Goal: Information Seeking & Learning: Learn about a topic

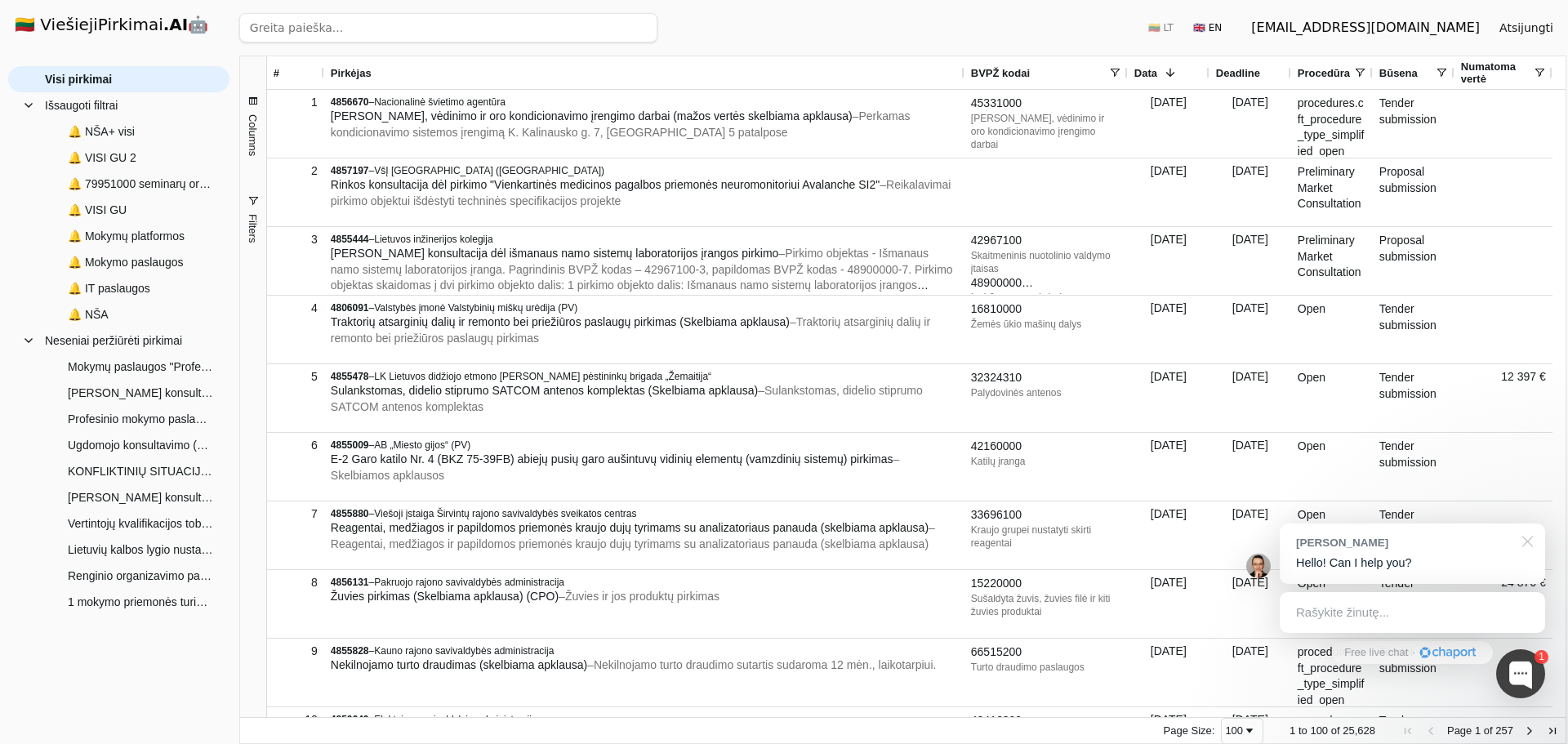
click at [1526, 540] on div at bounding box center [1524, 540] width 41 height 33
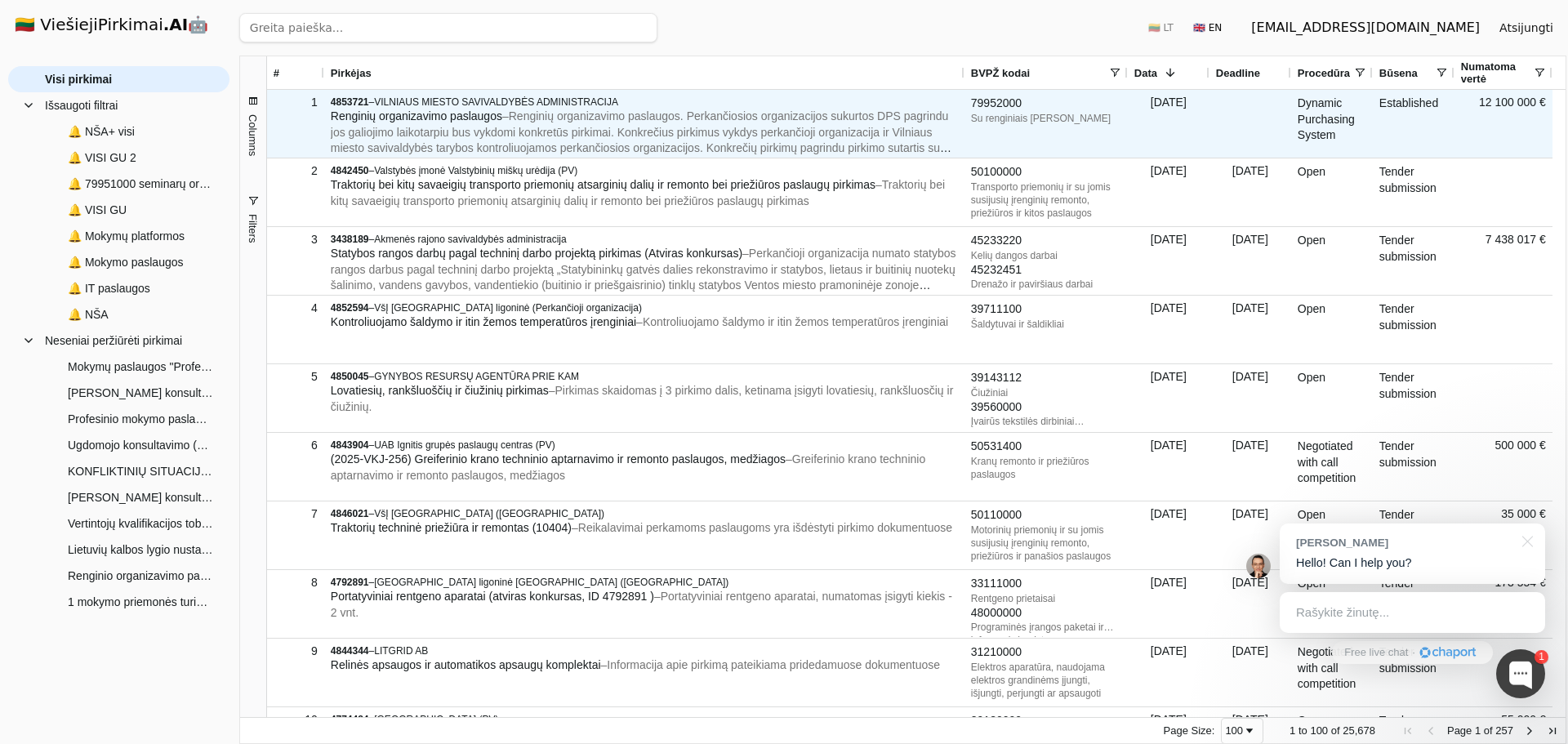
click at [518, 121] on span "– Renginių organizavimo paslaugos. Perkančiosios organizacijos sukurtos DPS pag…" at bounding box center [641, 147] width 621 height 77
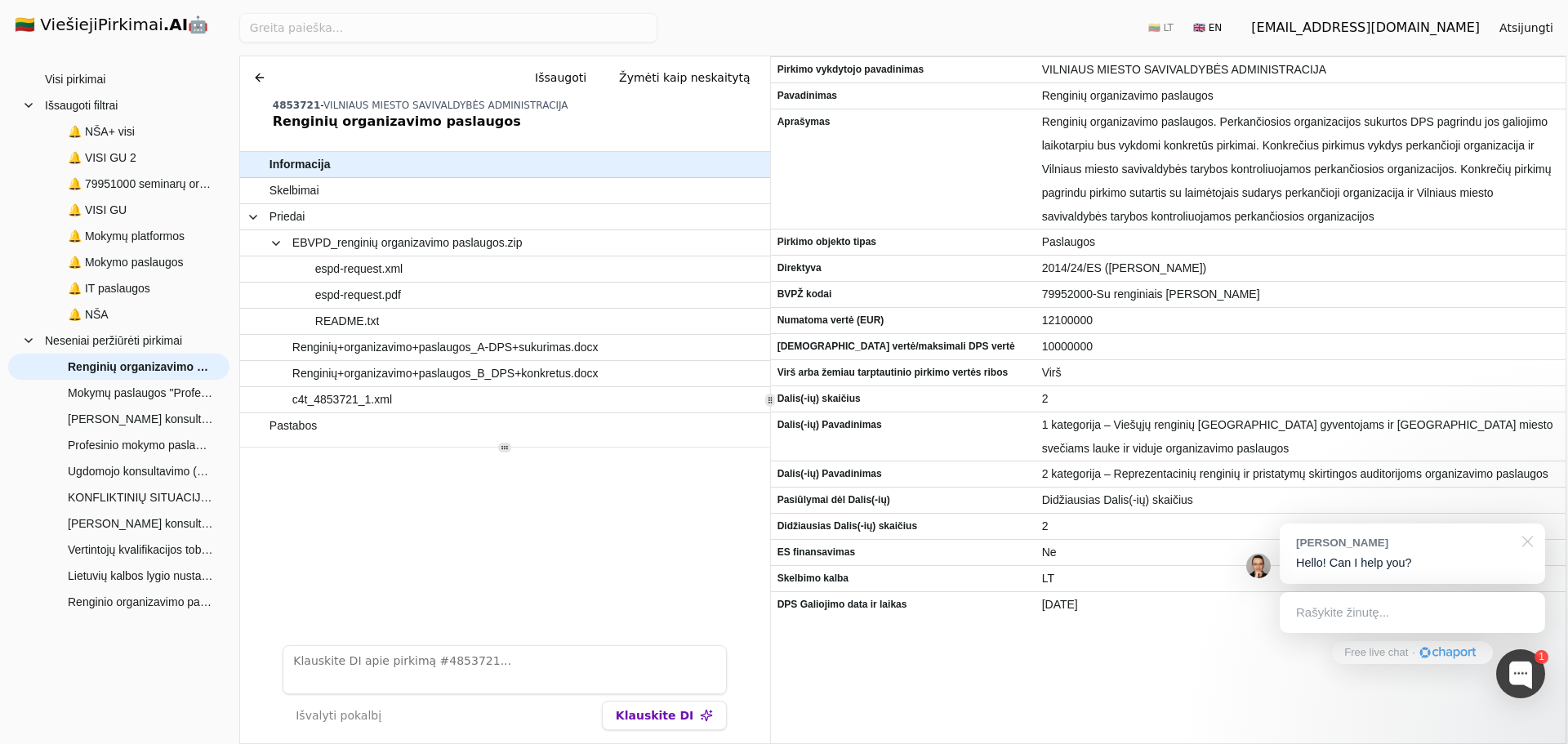
click at [1525, 541] on div at bounding box center [1524, 540] width 41 height 33
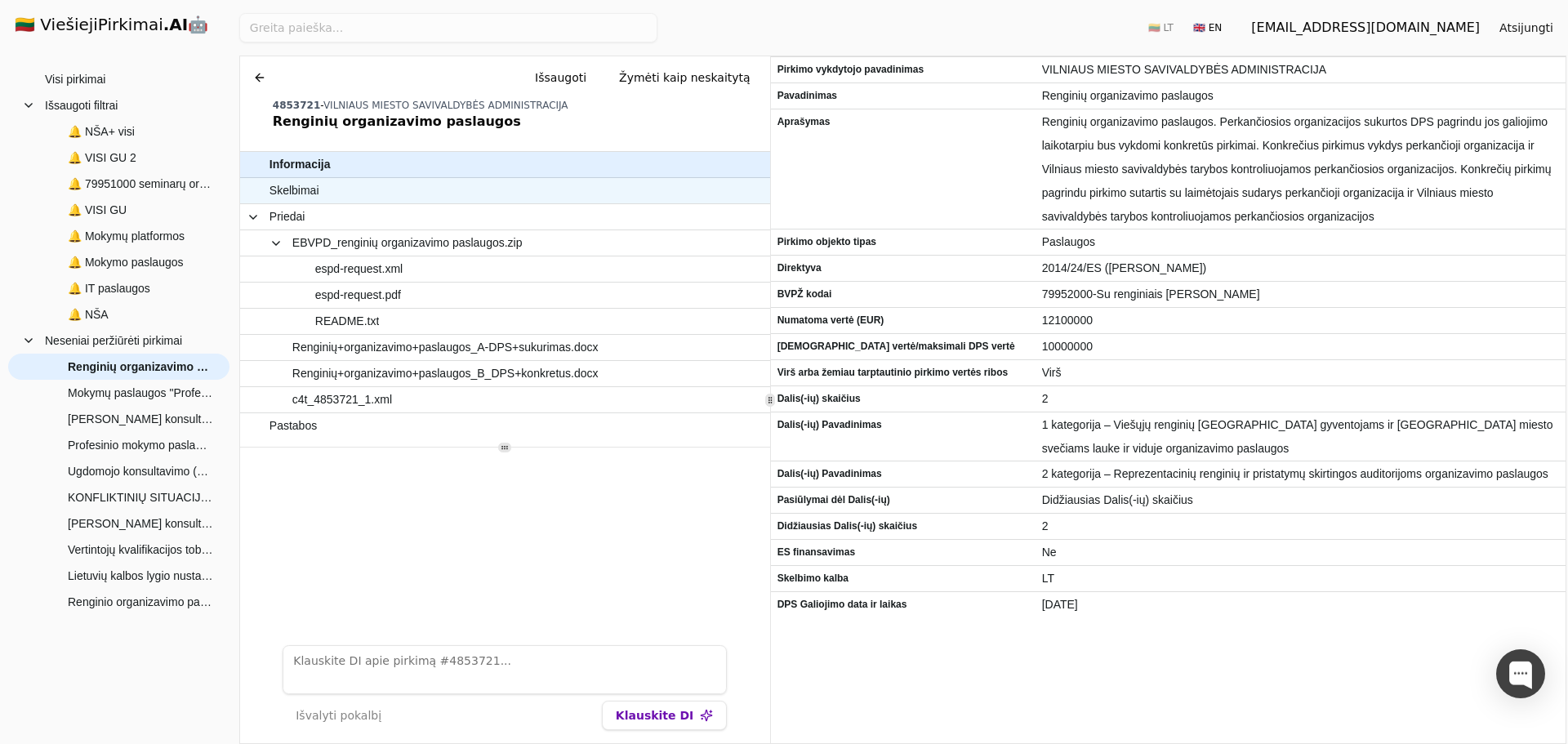
click at [338, 194] on span "Skelbimai" at bounding box center [497, 190] width 455 height 24
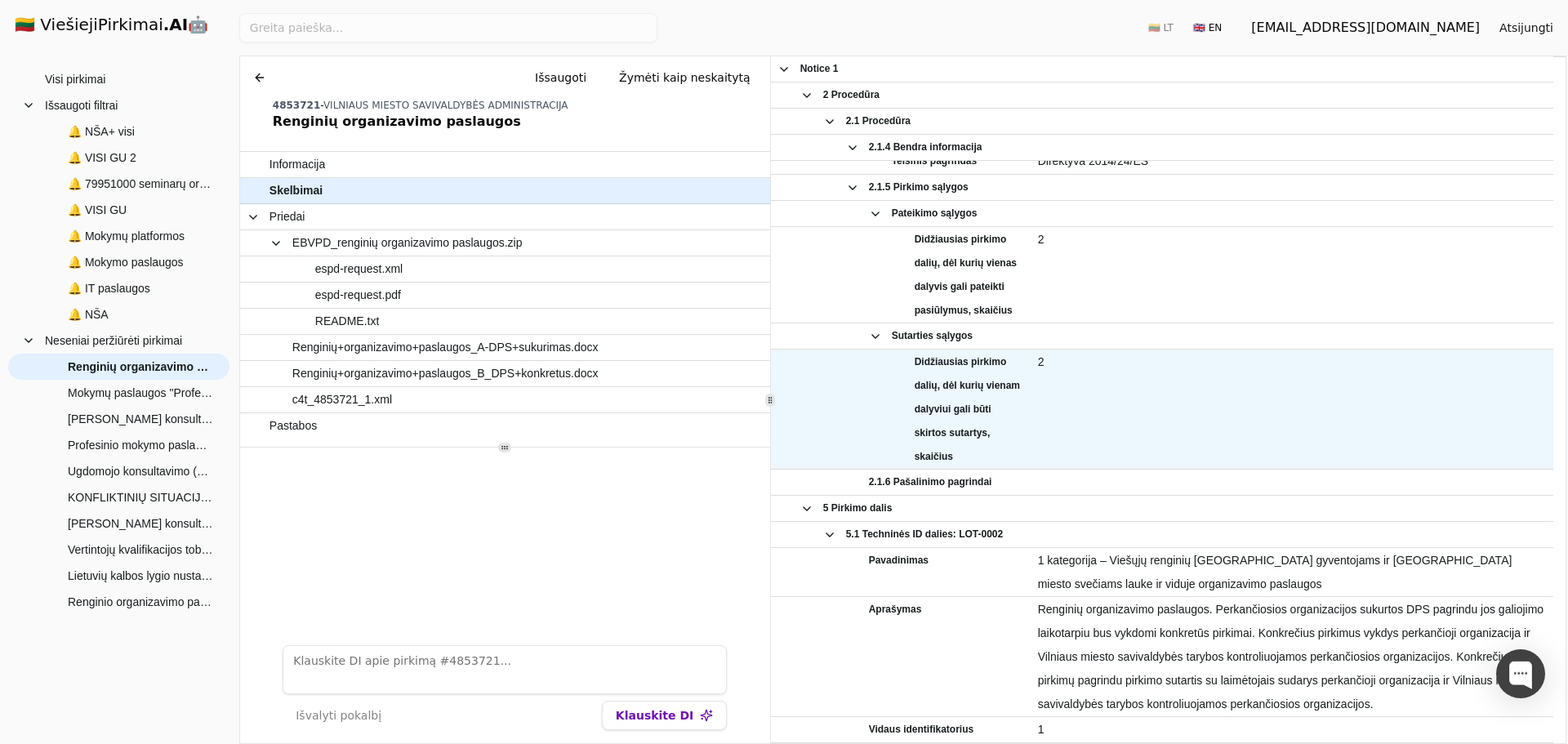
scroll to position [657, 0]
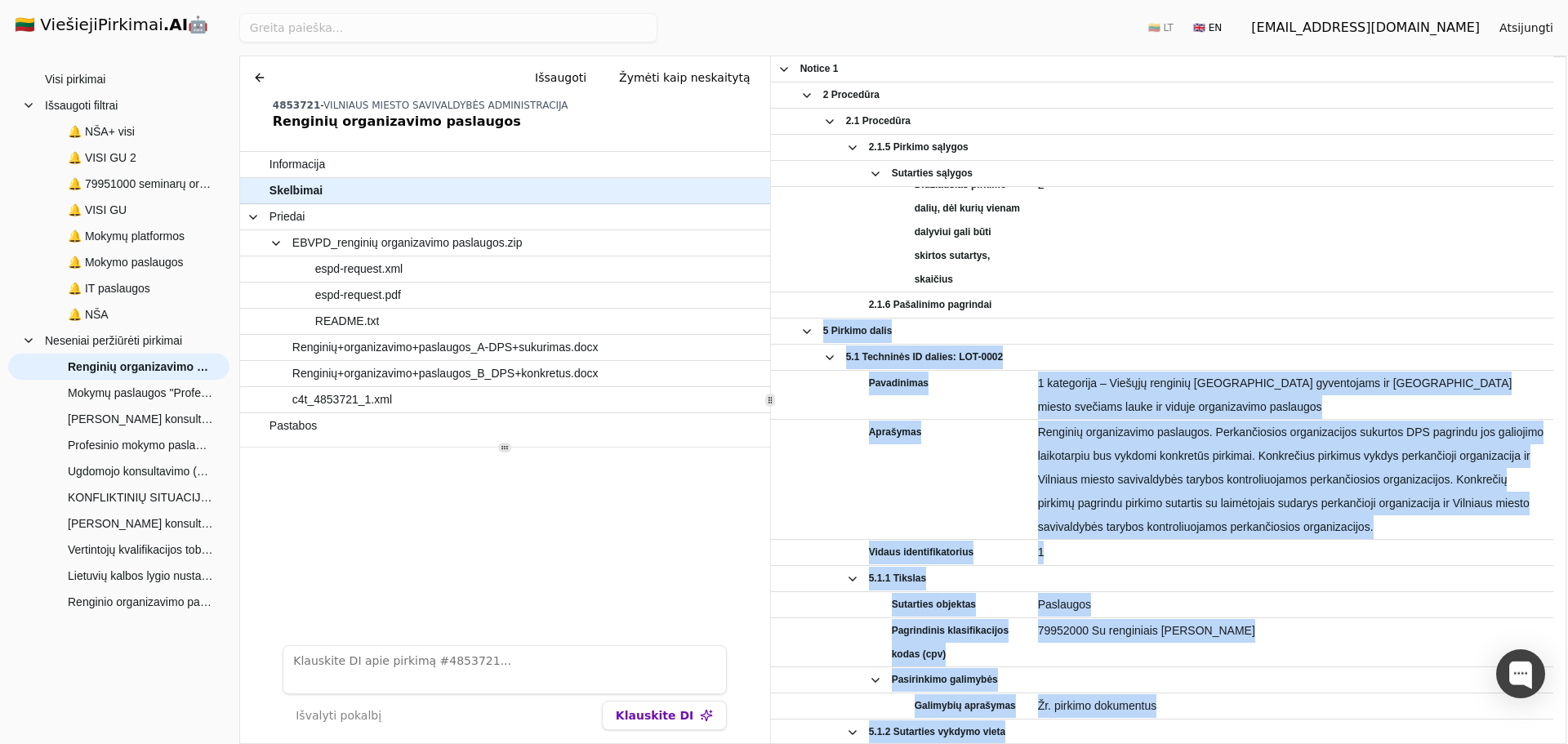
drag, startPoint x: 1562, startPoint y: 234, endPoint x: 1552, endPoint y: 296, distance: 62.8
click at [1552, 296] on div "Ieškoti 🇱🇹 LT 🇬🇧 EN guviesieji@gmail.com Atsijungti 1 to 100 of 25,678. Page 1 …" at bounding box center [902, 372] width 1330 height 744
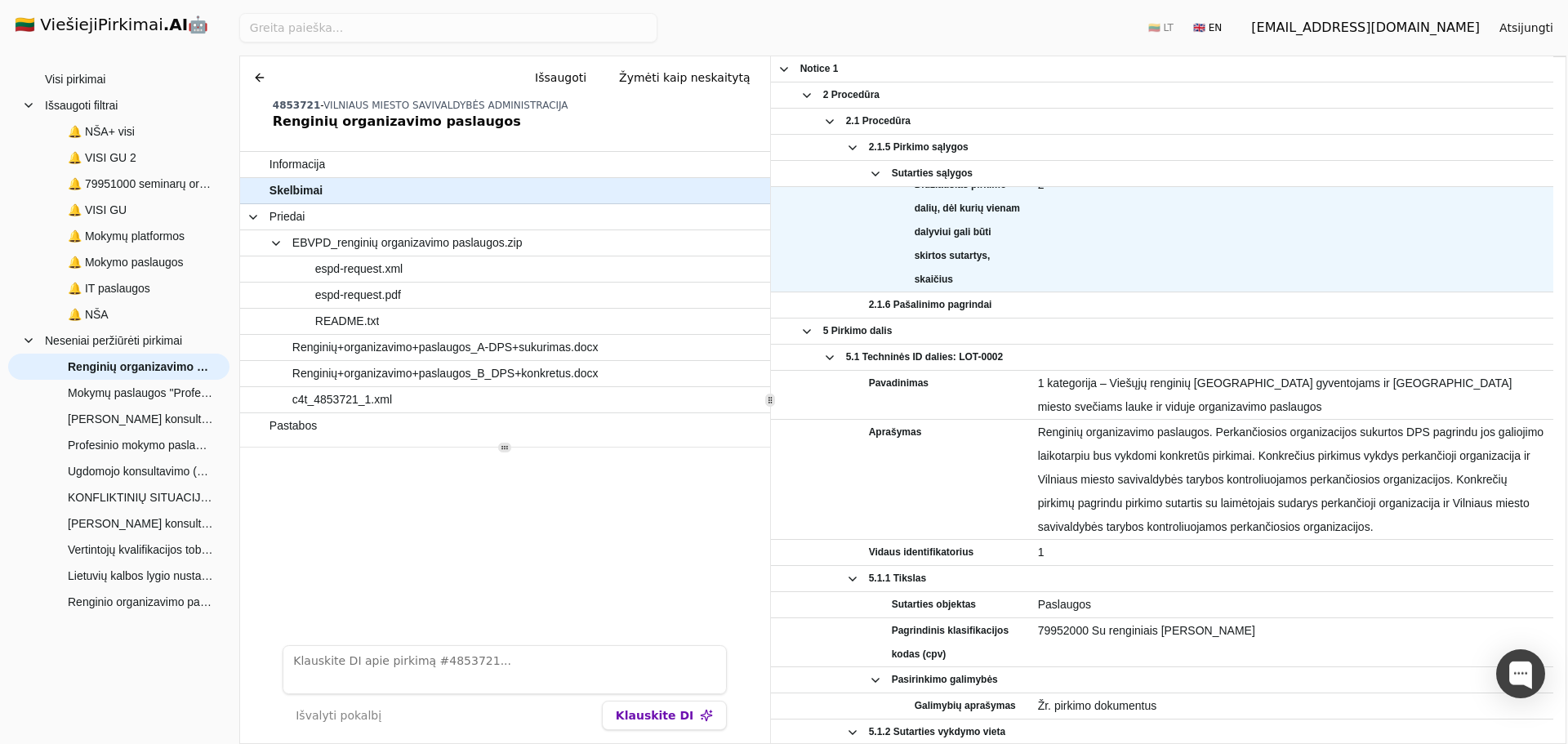
click at [1545, 242] on div "2" at bounding box center [1292, 232] width 522 height 119
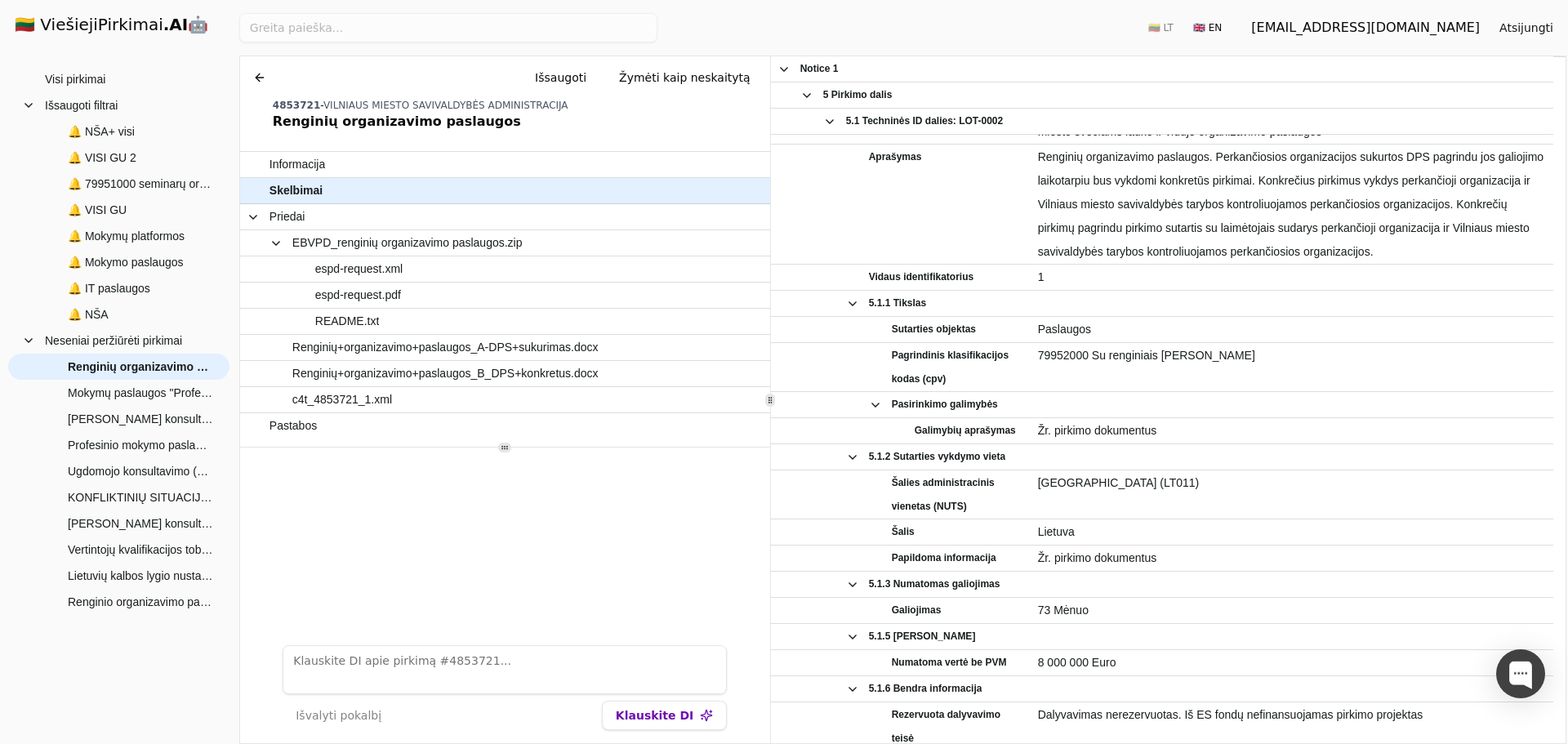
scroll to position [1423, 0]
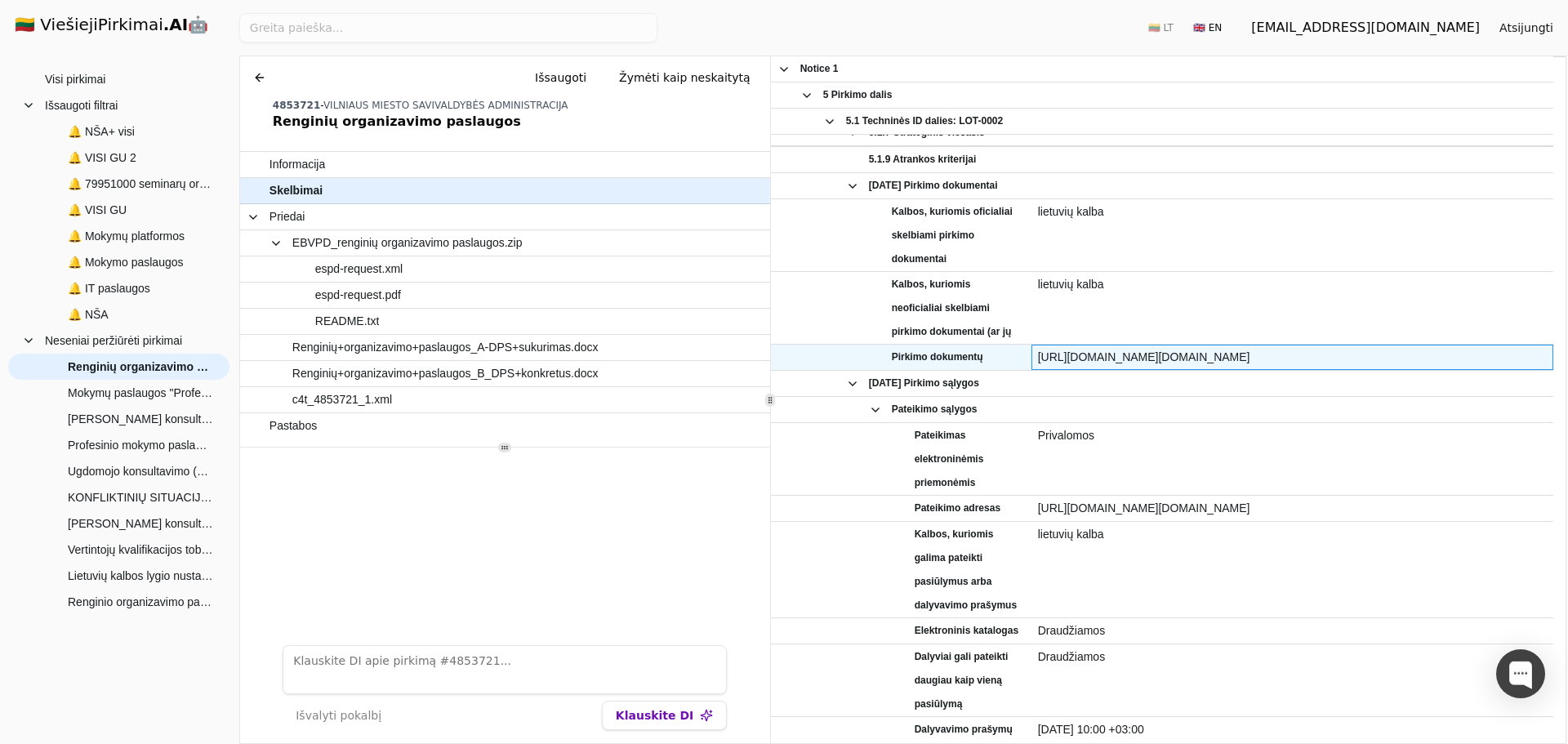
click at [1218, 350] on span "https://viesiejipirkimai.lt/epps/dps/listDPSContractDocuments.do?resourceId=485…" at bounding box center [1292, 357] width 509 height 24
copy div "https://viesiejipirkimai.lt/epps/dps/listDPSContractDocuments.do?resourceId=485…"
click at [1160, 356] on span "https://viesiejipirkimai.lt/epps/dps/listDPSContractDocuments.do?resourceId=485…" at bounding box center [1292, 357] width 509 height 24
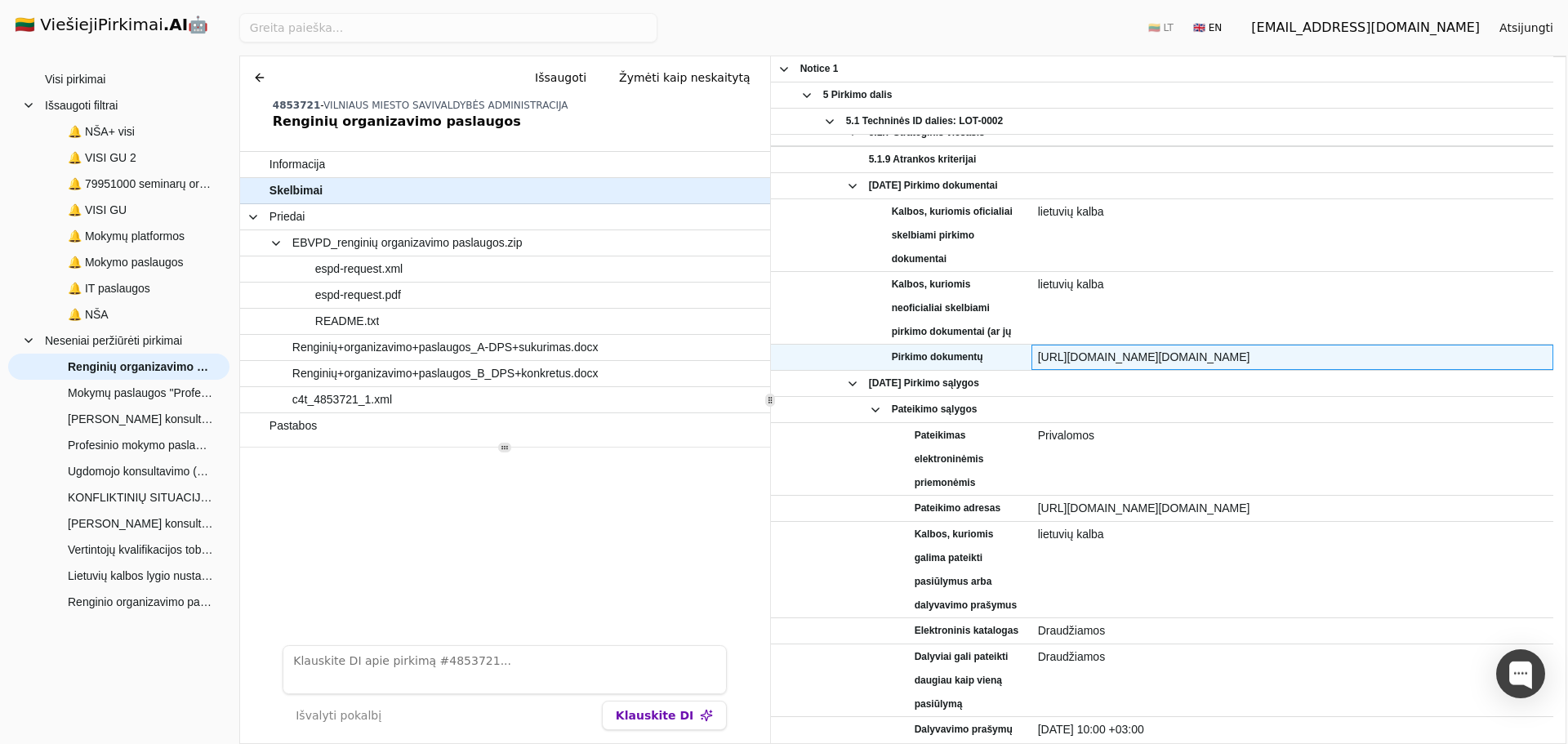
click at [1160, 356] on span "https://viesiejipirkimai.lt/epps/dps/listDPSContractDocuments.do?resourceId=485…" at bounding box center [1292, 357] width 509 height 24
copy div "https://viesiejipirkimai.lt/epps/dps/listDPSContractDocuments.do?resourceId=485…"
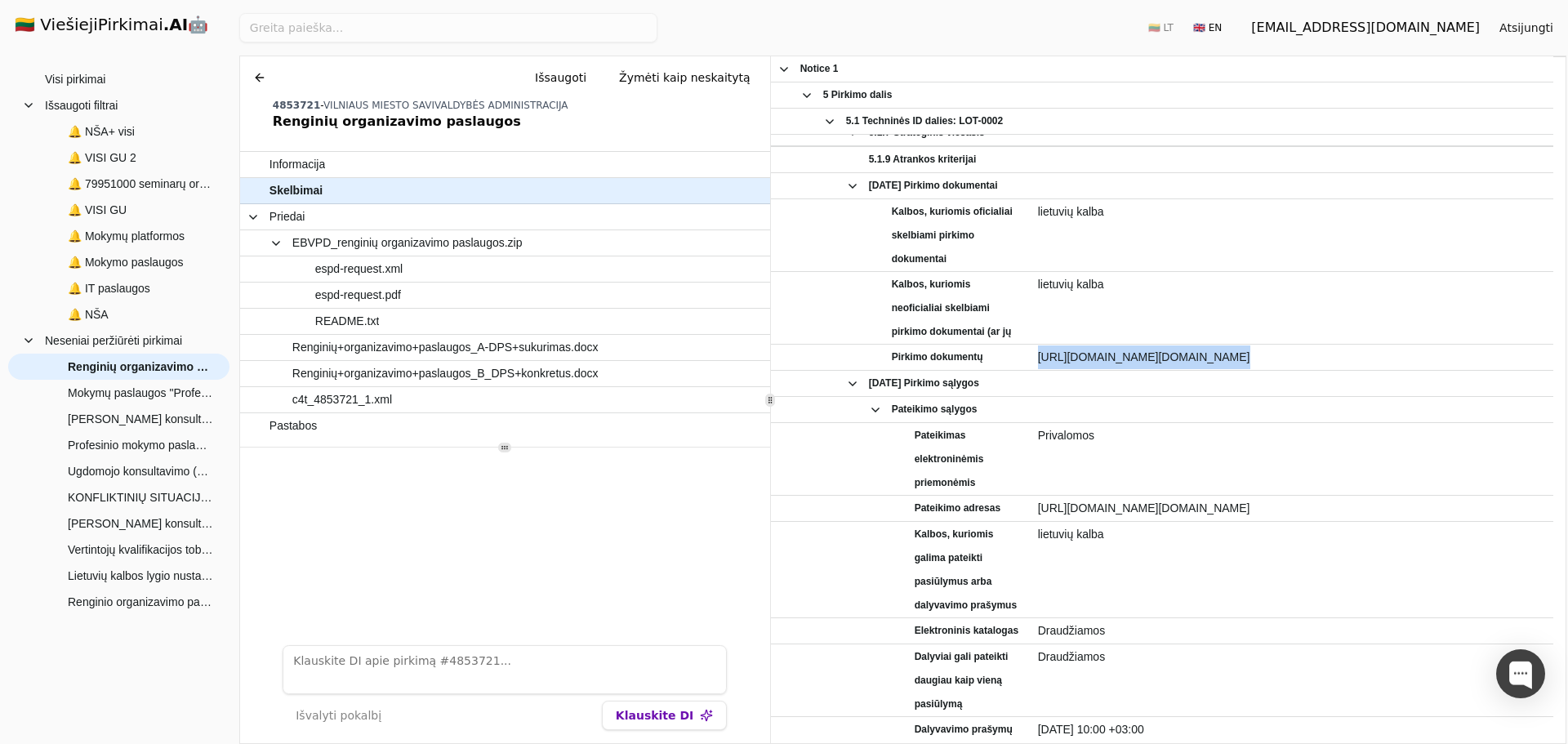
click at [251, 87] on button at bounding box center [260, 78] width 26 height 30
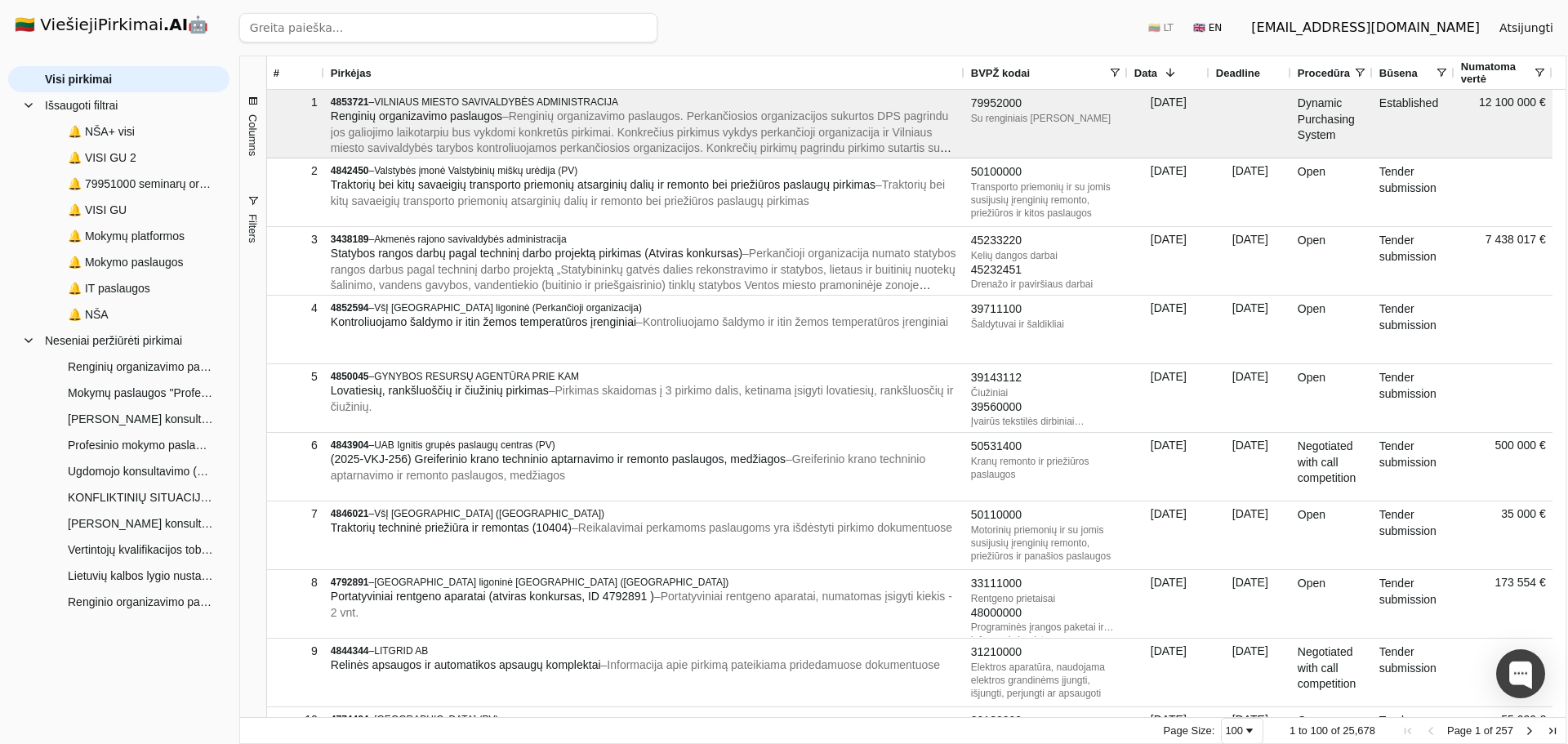
click at [846, 45] on div "Ieškoti 🇱🇹 LT 🇬🇧 EN guviesieji@gmail.com Atsijungti" at bounding box center [903, 27] width 1327 height 55
click at [117, 199] on span "🔔 VISI GU" at bounding box center [97, 210] width 59 height 25
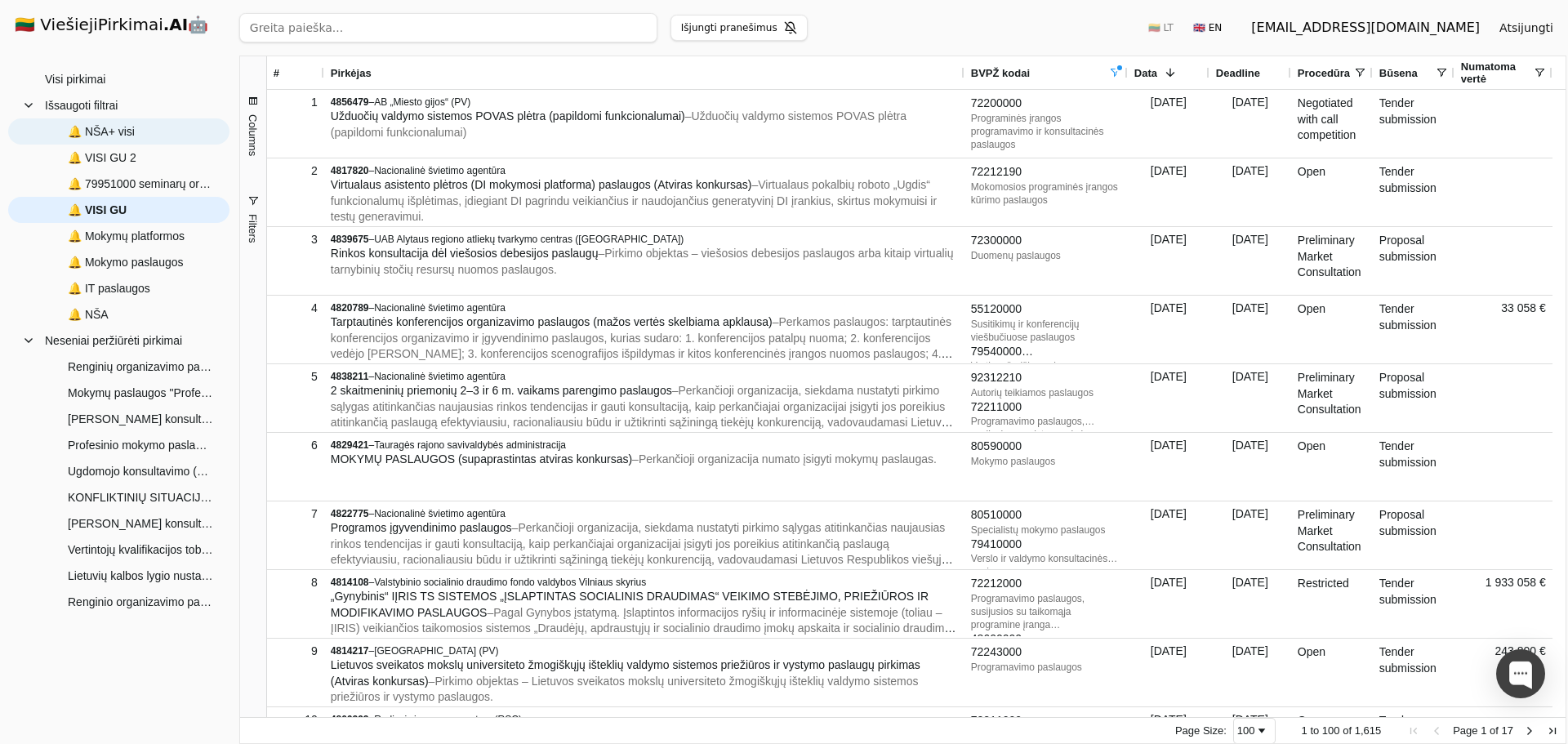
click at [141, 134] on span "🔔 NŠA+ visi" at bounding box center [130, 132] width 170 height 25
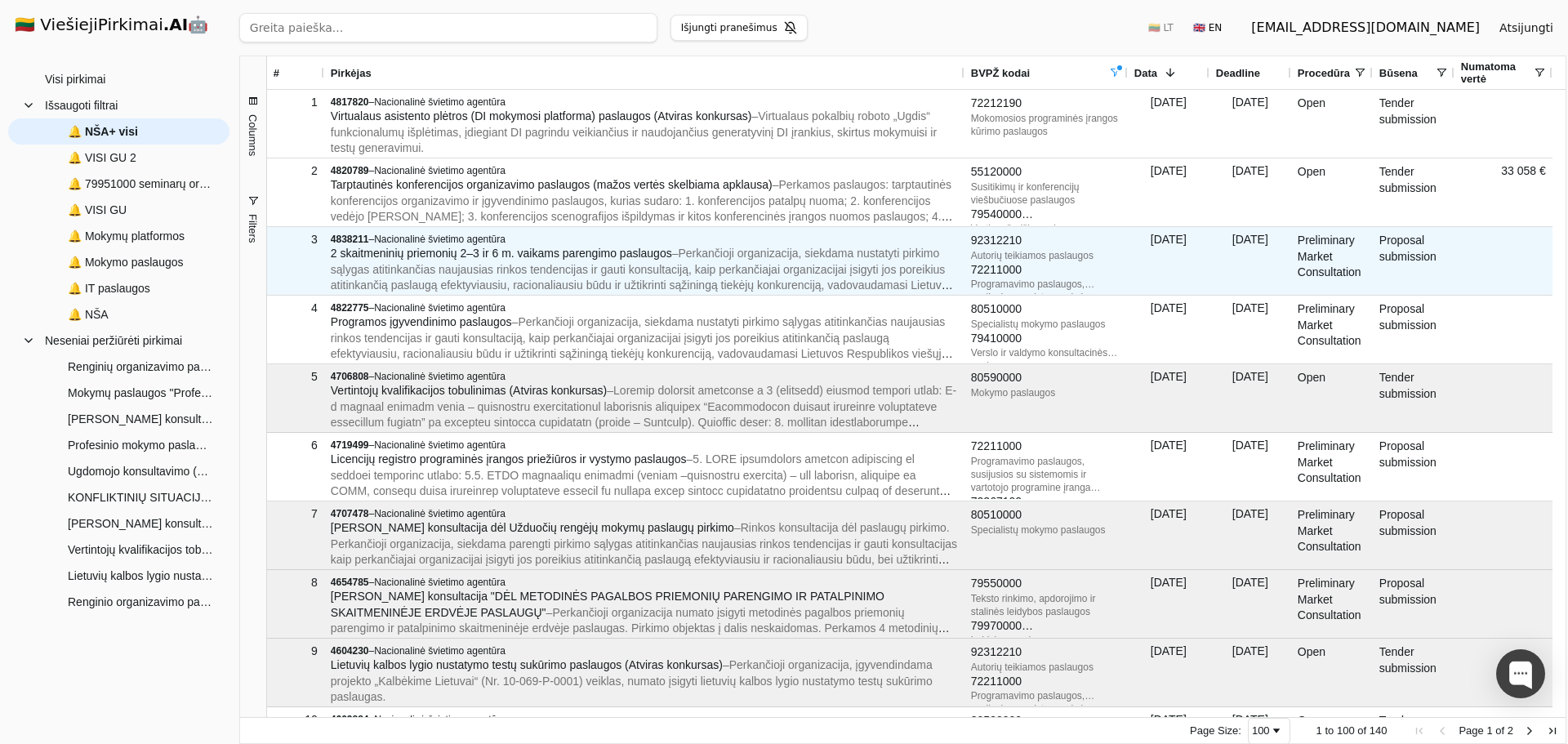
click at [669, 259] on span "2 skaitmeninių priemonių 2–3 ir 6 m. vaikams parengimo paslaugos" at bounding box center [501, 253] width 341 height 13
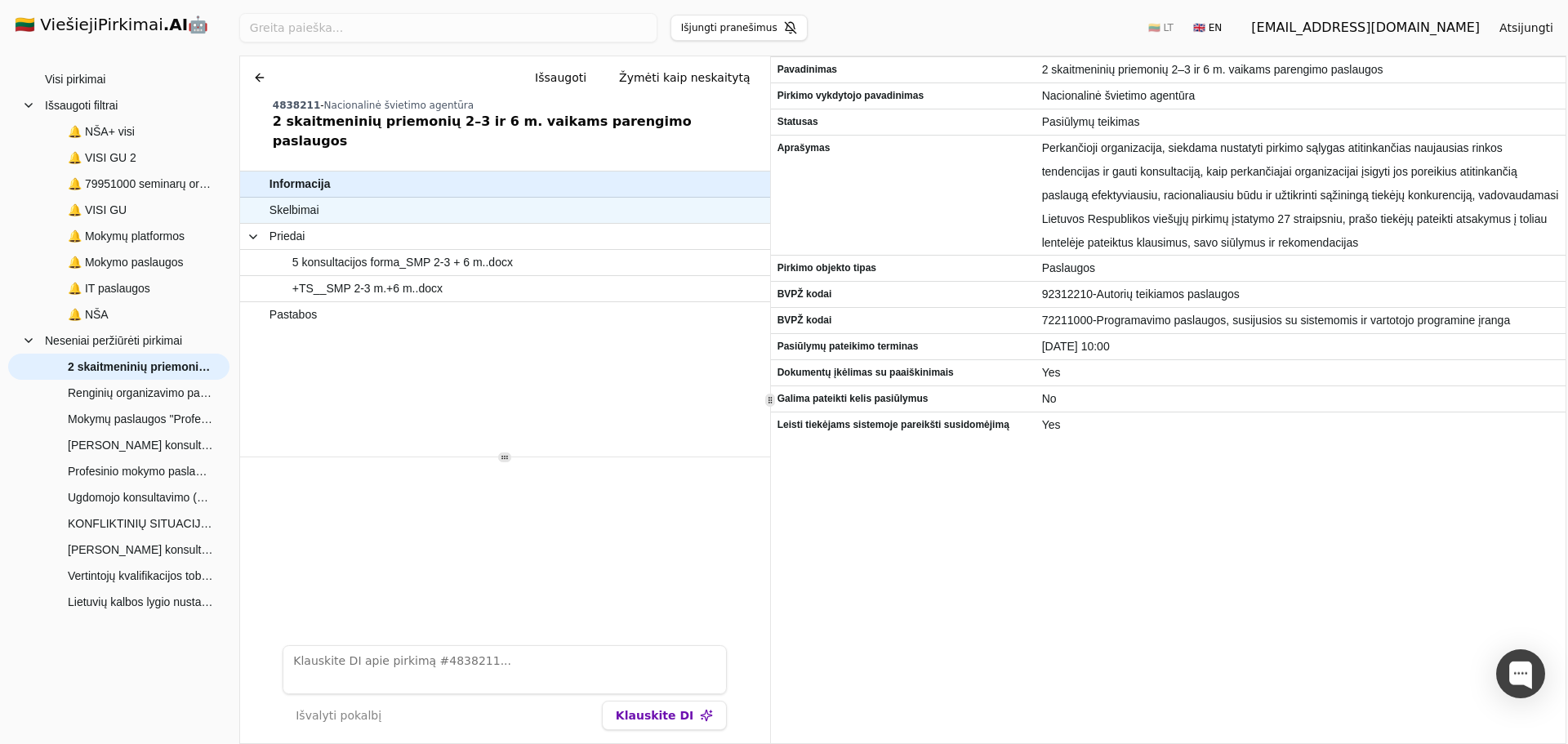
click at [509, 199] on span "Skelbimai" at bounding box center [497, 210] width 455 height 24
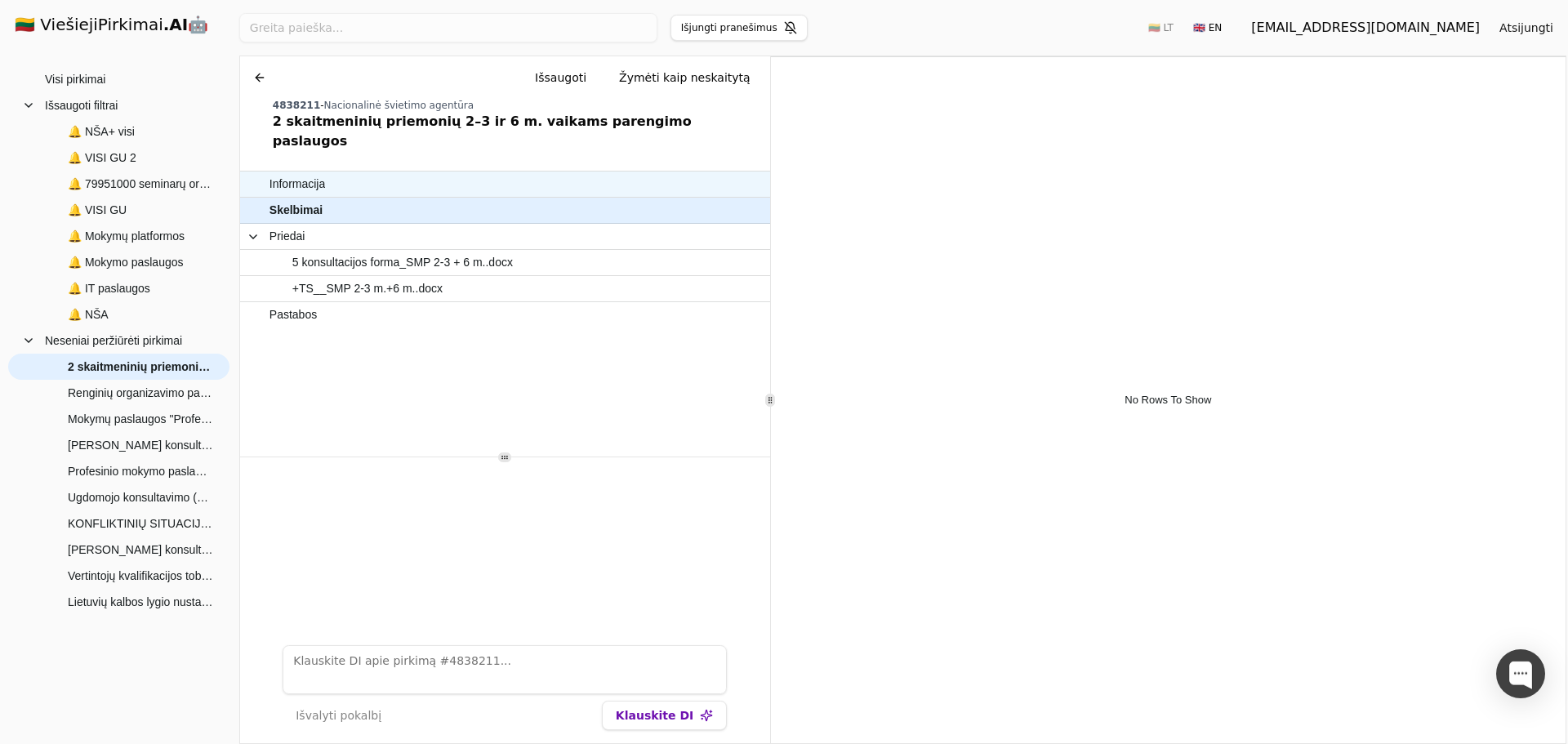
click at [338, 172] on span "Informacija" at bounding box center [497, 184] width 455 height 24
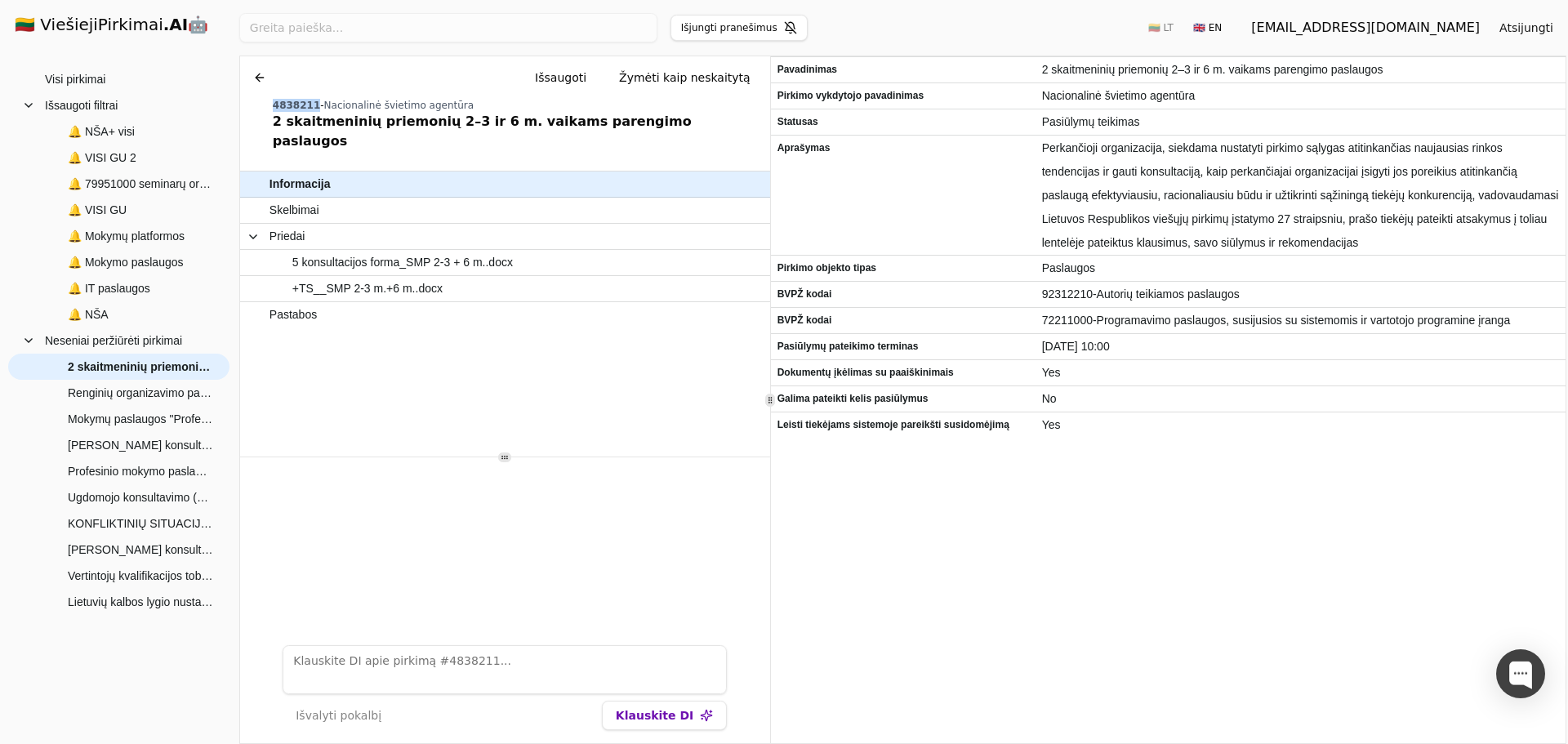
drag, startPoint x: 308, startPoint y: 103, endPoint x: 269, endPoint y: 105, distance: 39.1
click at [269, 105] on div "Chat Išsaugoti Žymėti kaip neskaitytą 4838211 - Nacionalinė švietimo agentūra 2…" at bounding box center [505, 107] width 530 height 101
copy span "4838211"
